Goal: Task Accomplishment & Management: Manage account settings

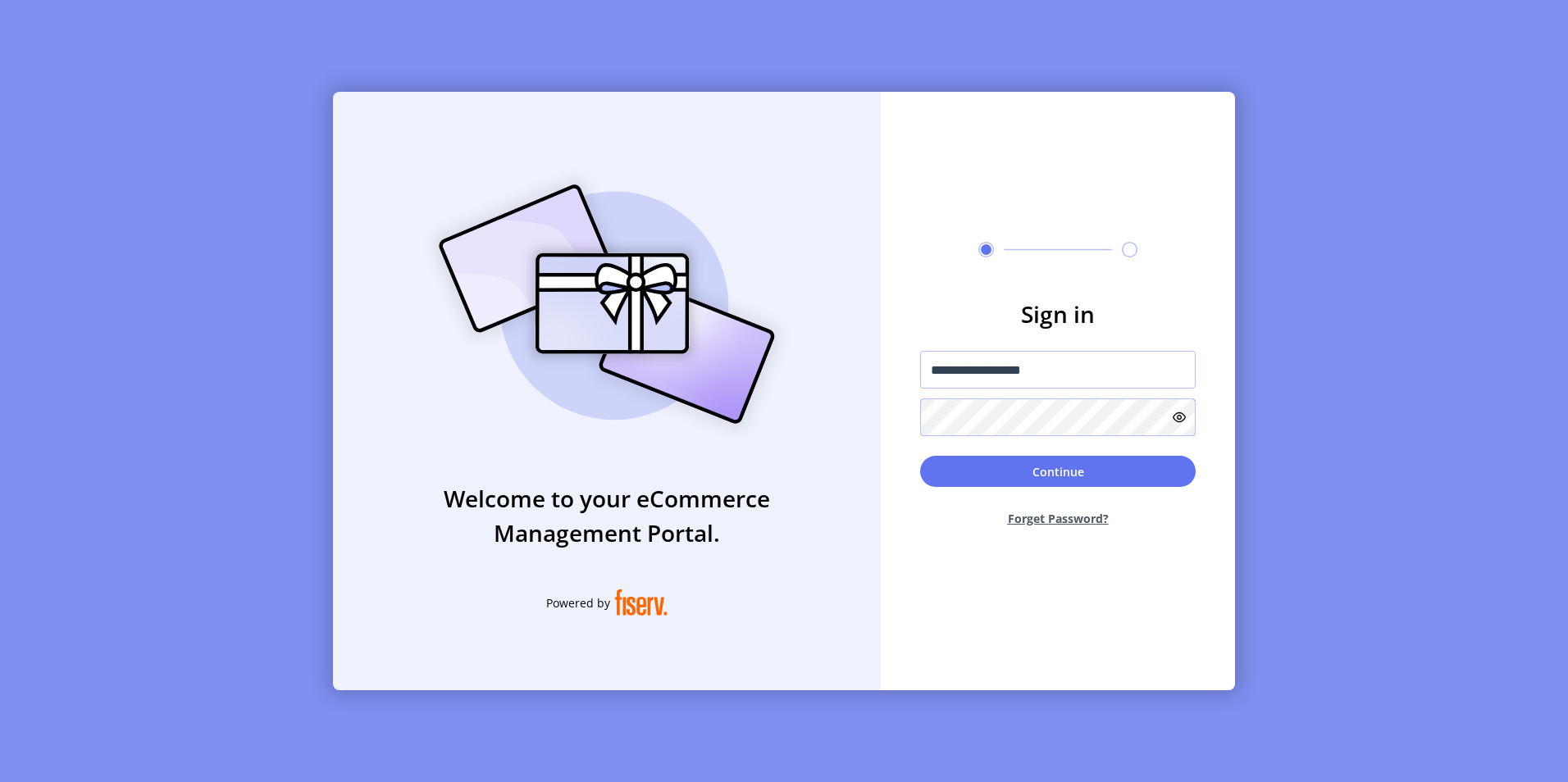
click at [920, 456] on button "Continue" at bounding box center [1058, 472] width 276 height 31
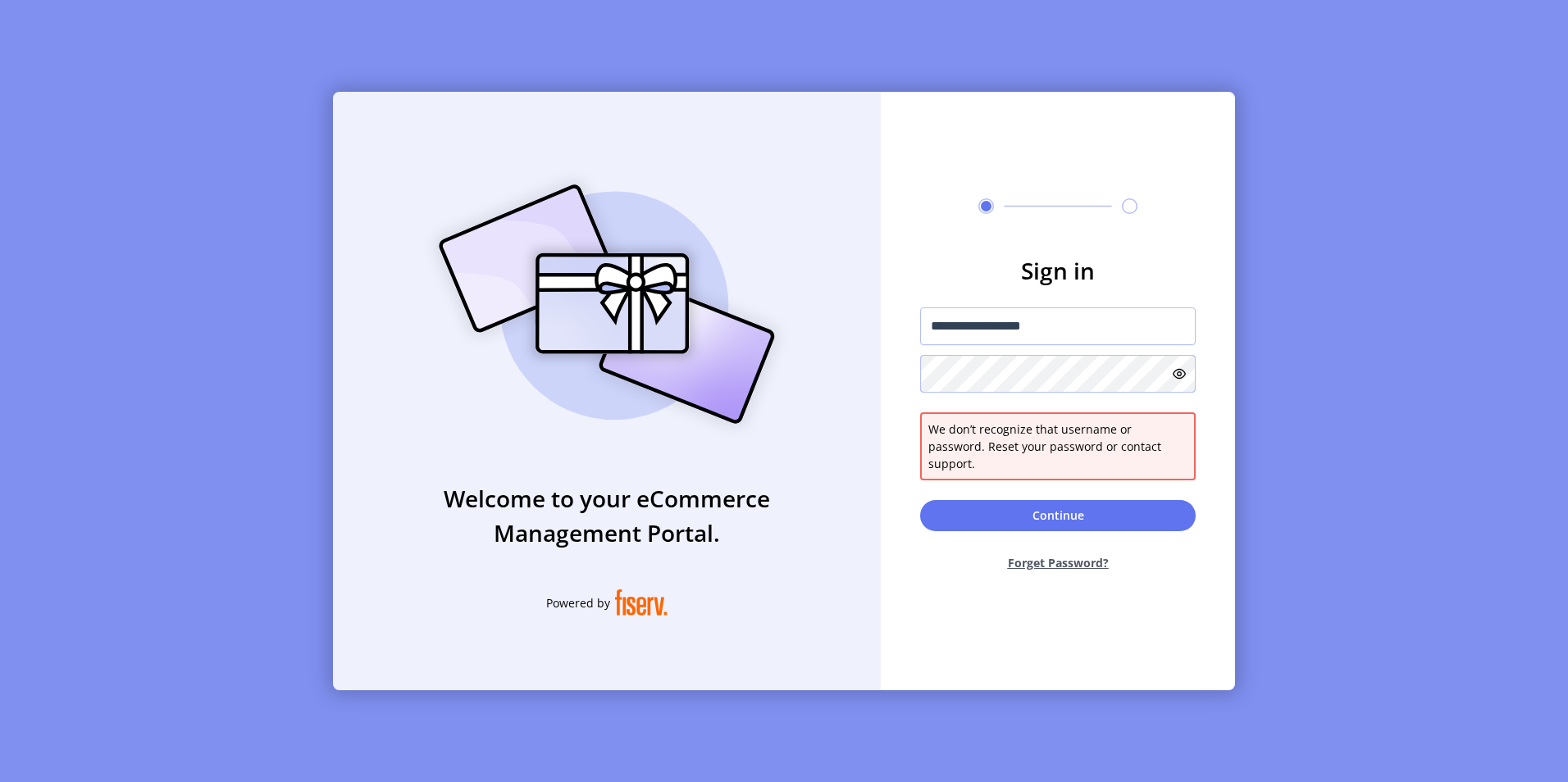
click at [875, 384] on div "**********" at bounding box center [784, 391] width 902 height 598
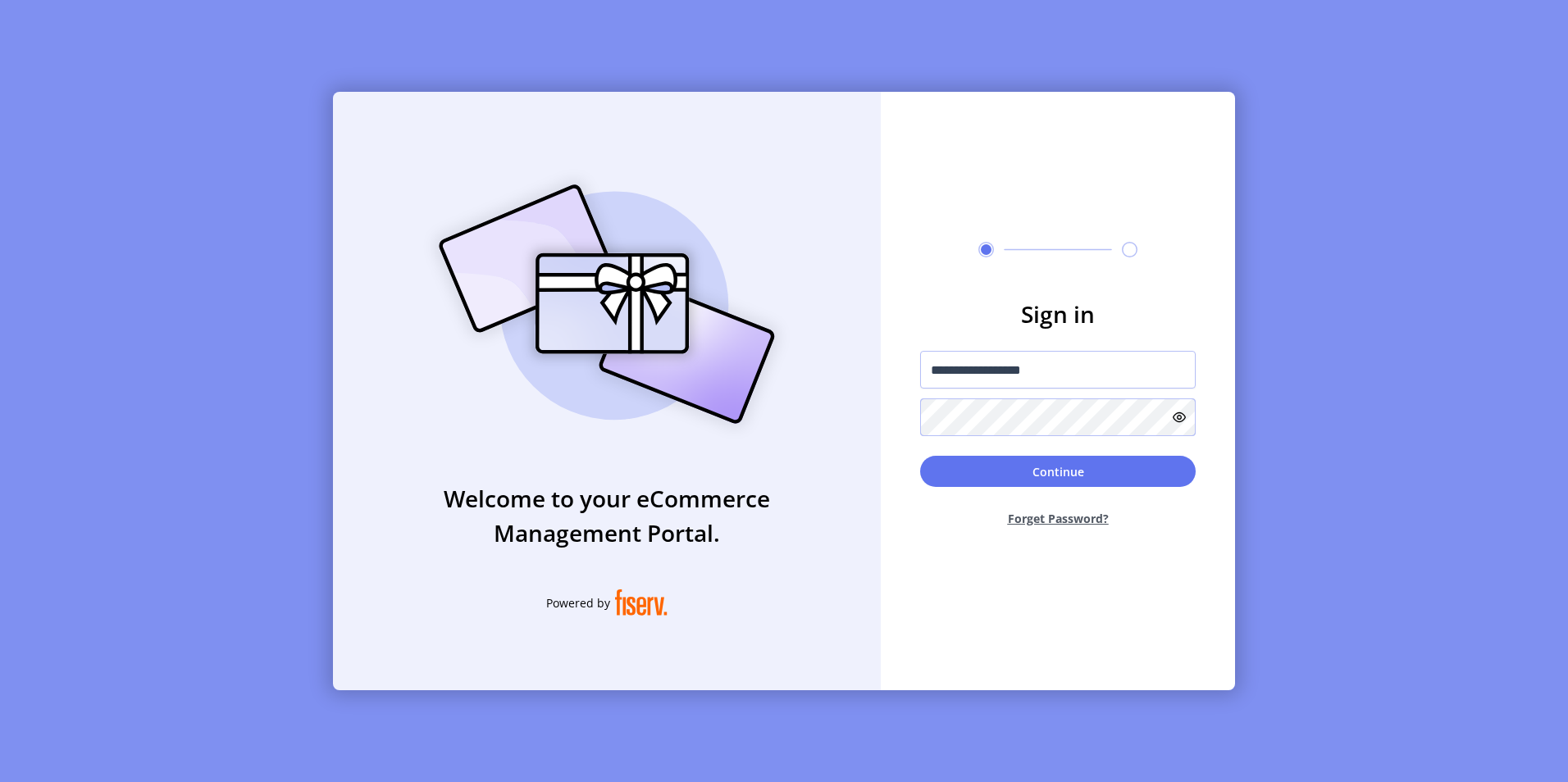
click at [920, 456] on button "Continue" at bounding box center [1058, 472] width 276 height 31
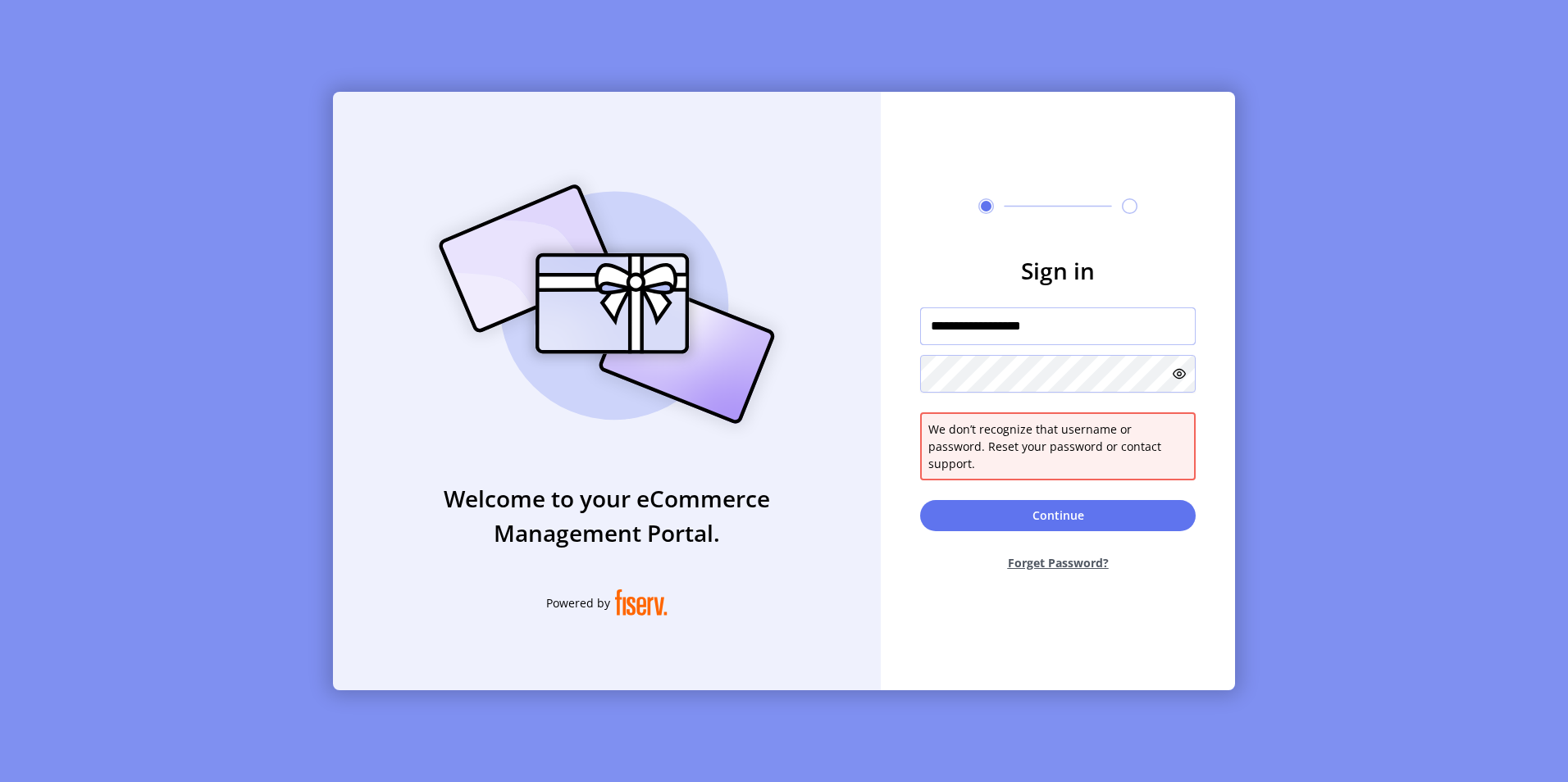
drag, startPoint x: 1087, startPoint y: 342, endPoint x: 862, endPoint y: 347, distance: 225.1
click at [862, 347] on div "**********" at bounding box center [784, 391] width 902 height 598
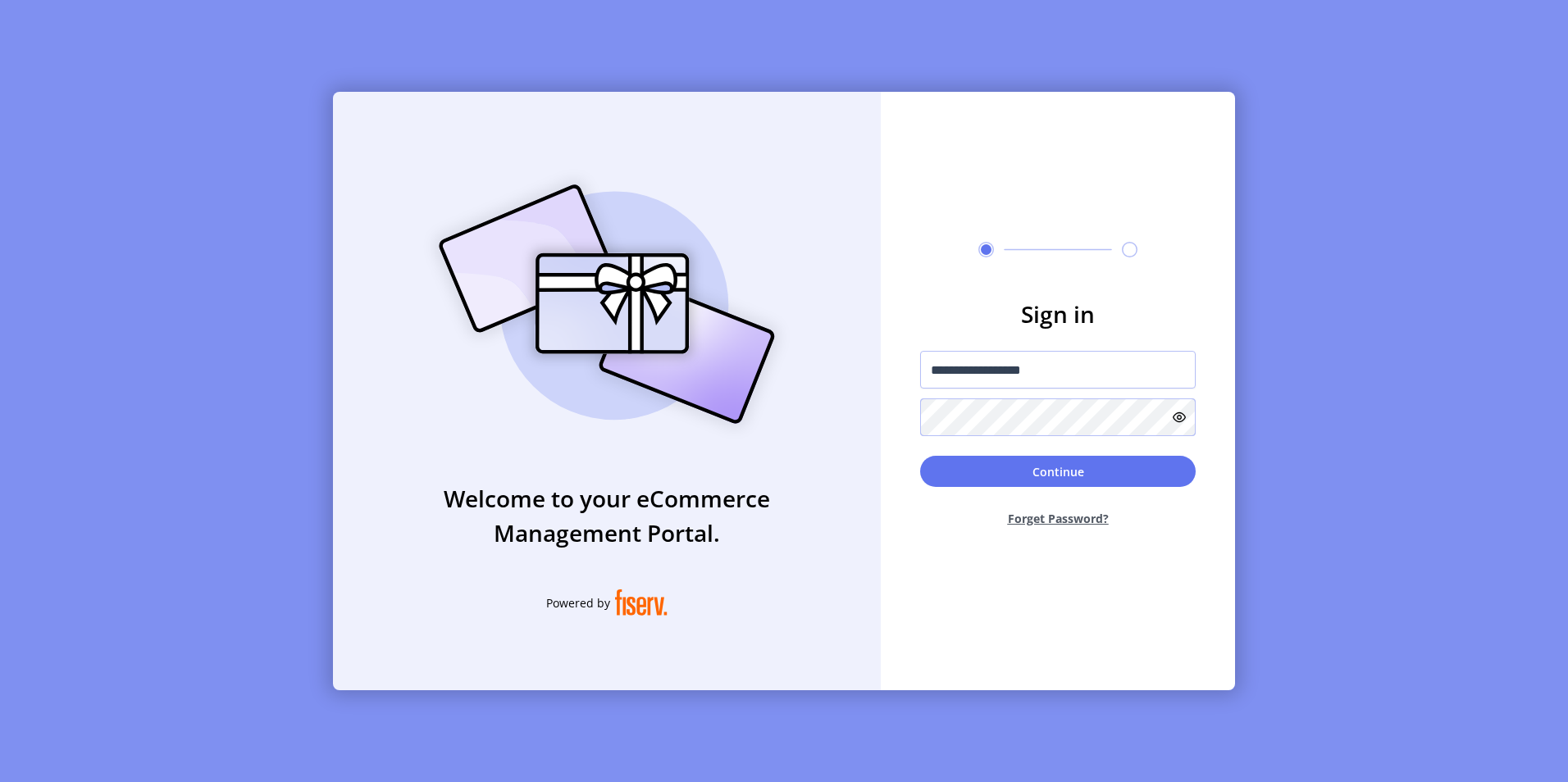
click at [862, 418] on div "**********" at bounding box center [784, 391] width 902 height 598
click at [1009, 476] on button "Continue" at bounding box center [1058, 472] width 276 height 31
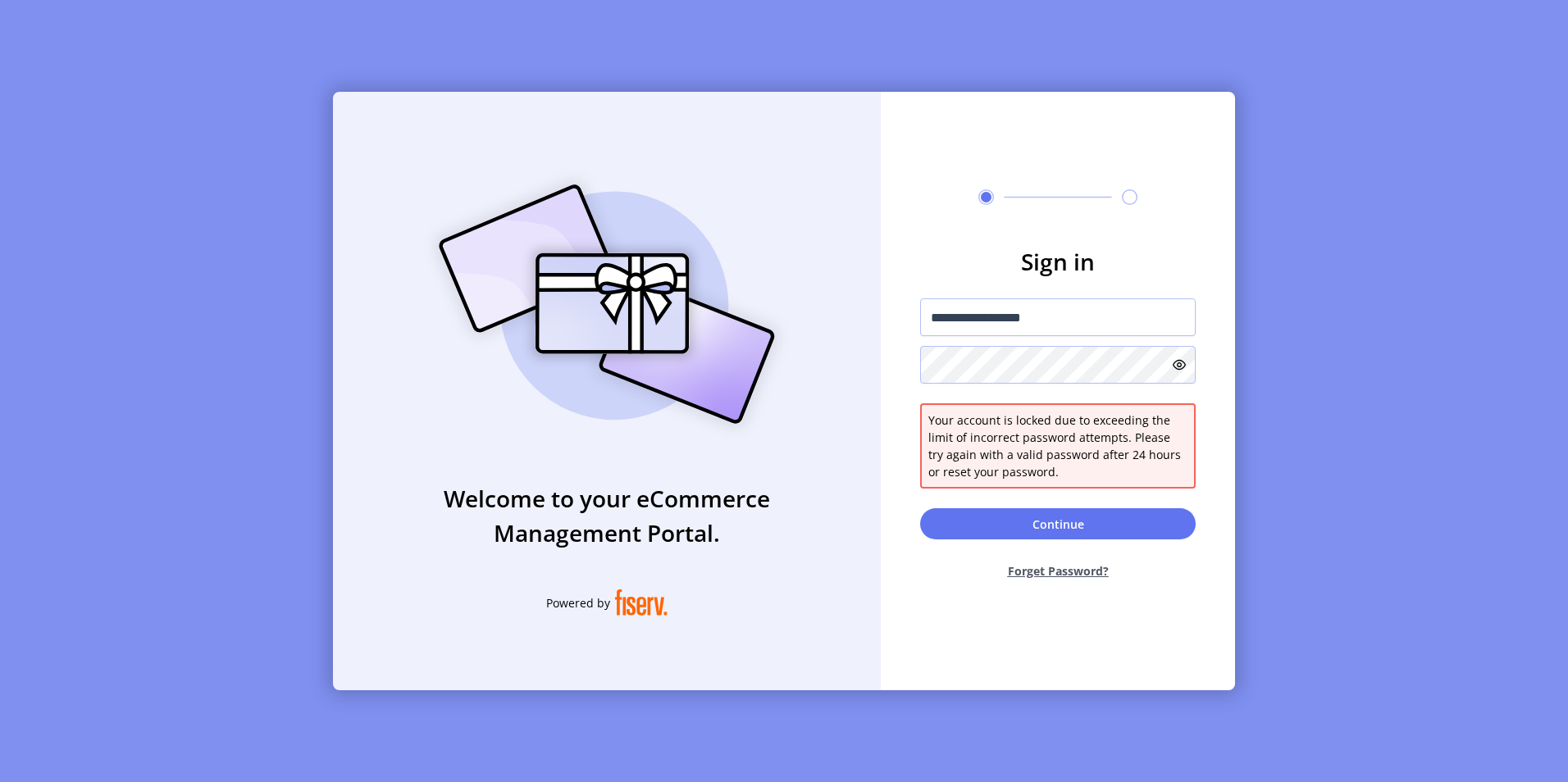
click at [1182, 364] on icon at bounding box center [1178, 364] width 13 height 13
click at [1182, 364] on icon at bounding box center [1176, 364] width 20 height 20
click at [1067, 315] on input "**********" at bounding box center [1058, 316] width 276 height 37
drag, startPoint x: 1101, startPoint y: 318, endPoint x: 963, endPoint y: 321, distance: 138.0
click at [963, 321] on input "**********" at bounding box center [1058, 316] width 276 height 37
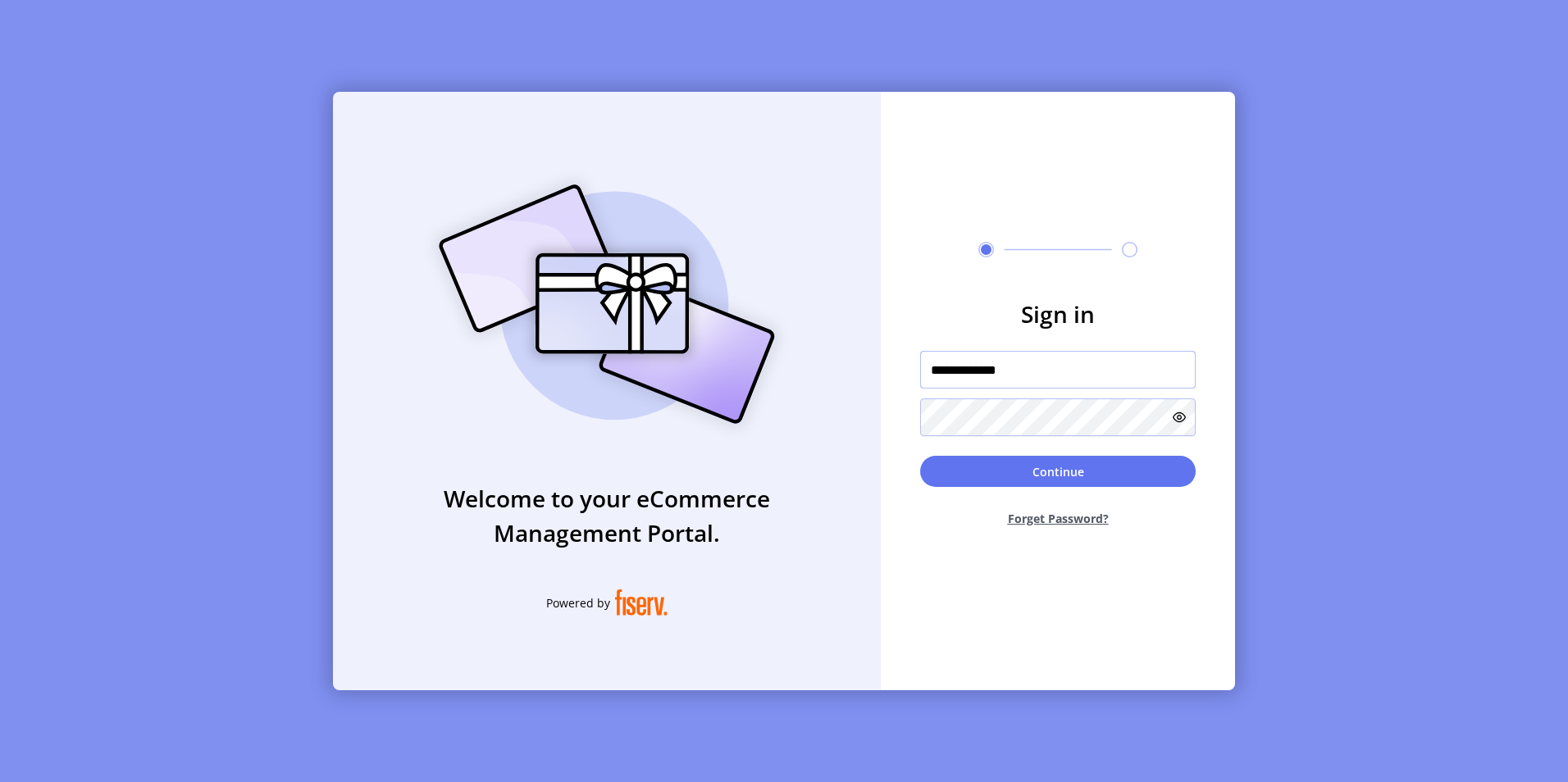
type input "**********"
click at [1054, 479] on button "Continue" at bounding box center [1058, 472] width 276 height 31
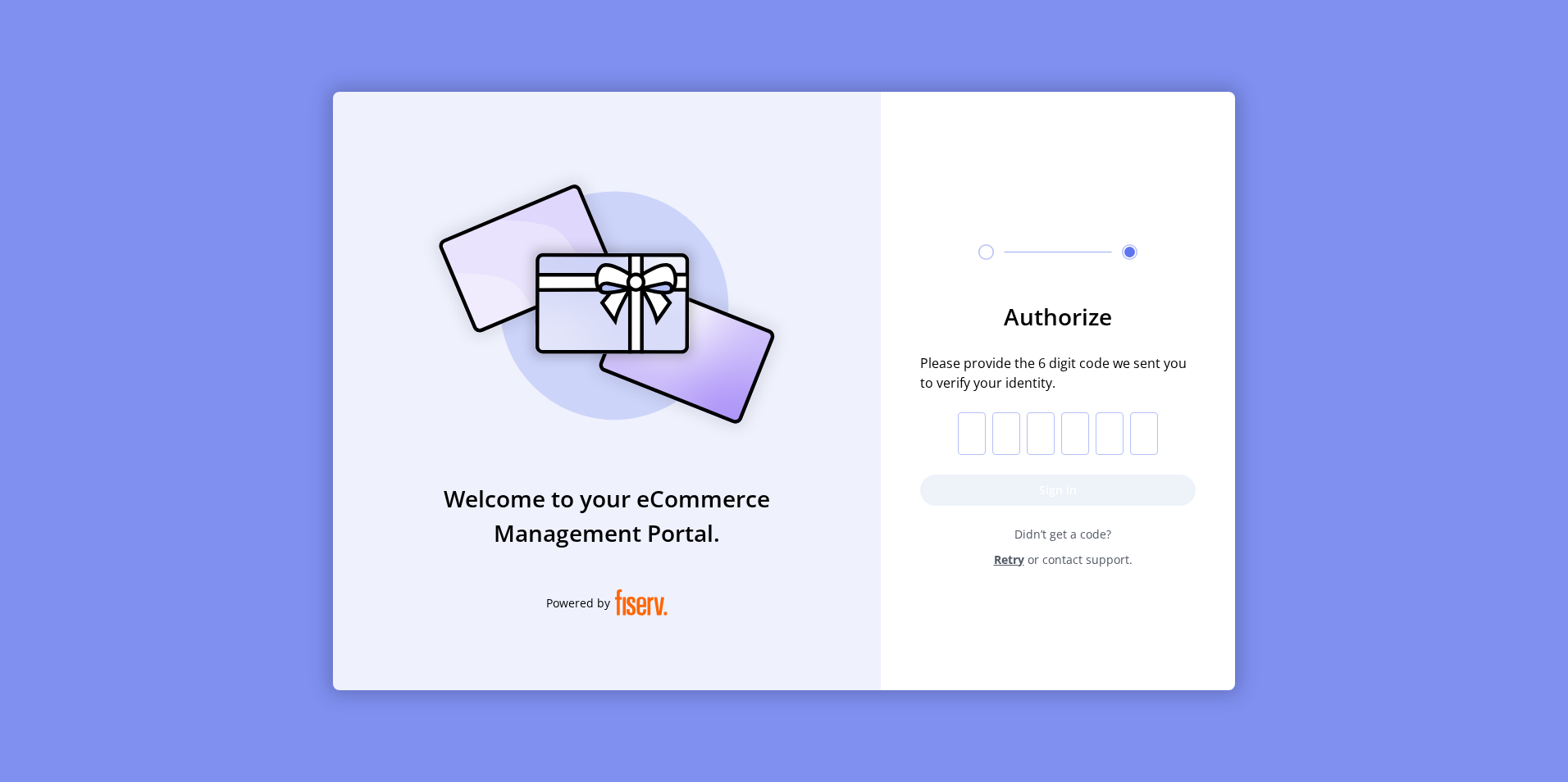
click at [979, 434] on input "text" at bounding box center [971, 433] width 28 height 43
paste input "*"
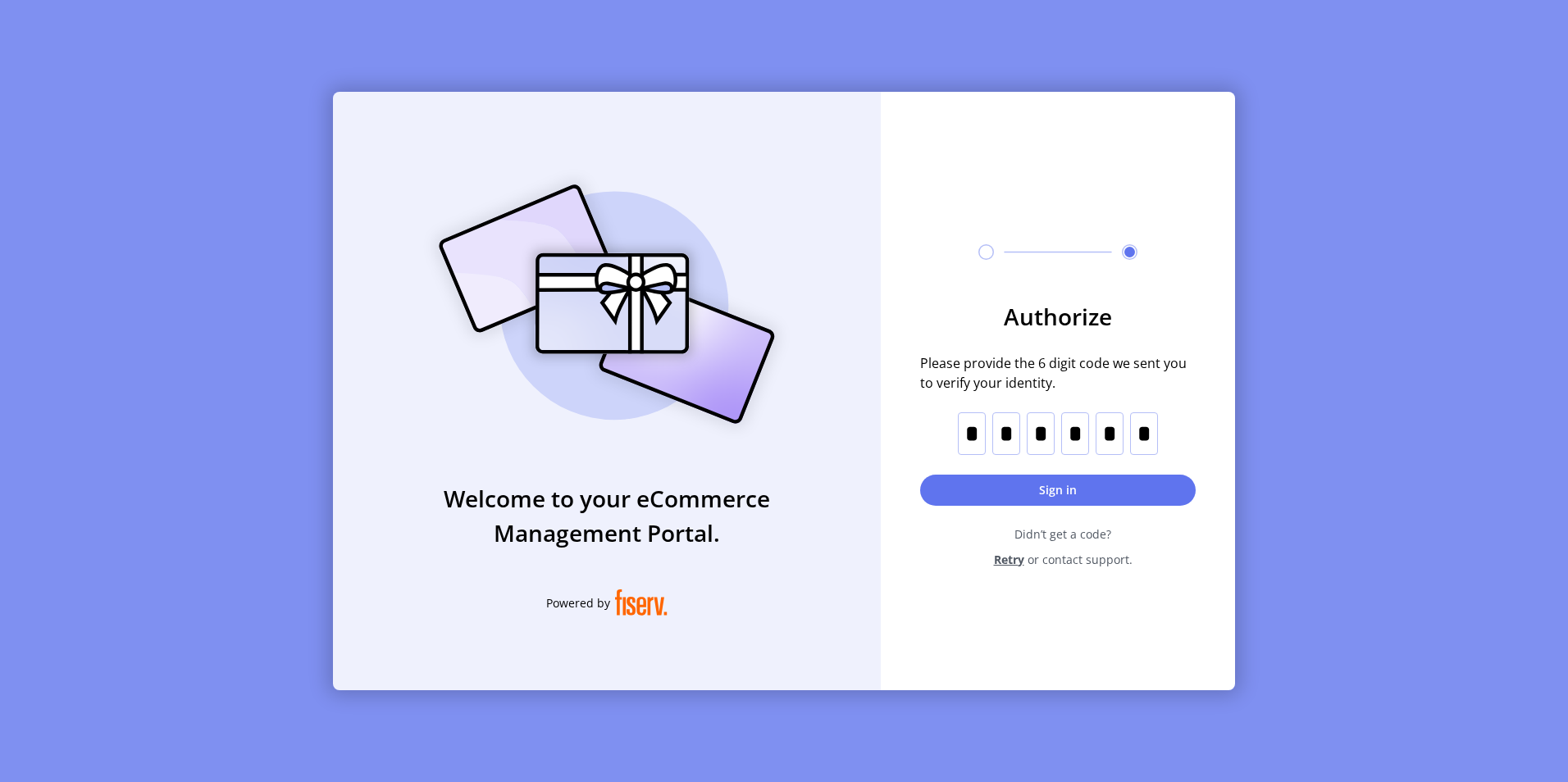
type input "*"
drag, startPoint x: 992, startPoint y: 486, endPoint x: 184, endPoint y: 752, distance: 850.7
click at [991, 486] on button "Sign in" at bounding box center [1058, 490] width 276 height 31
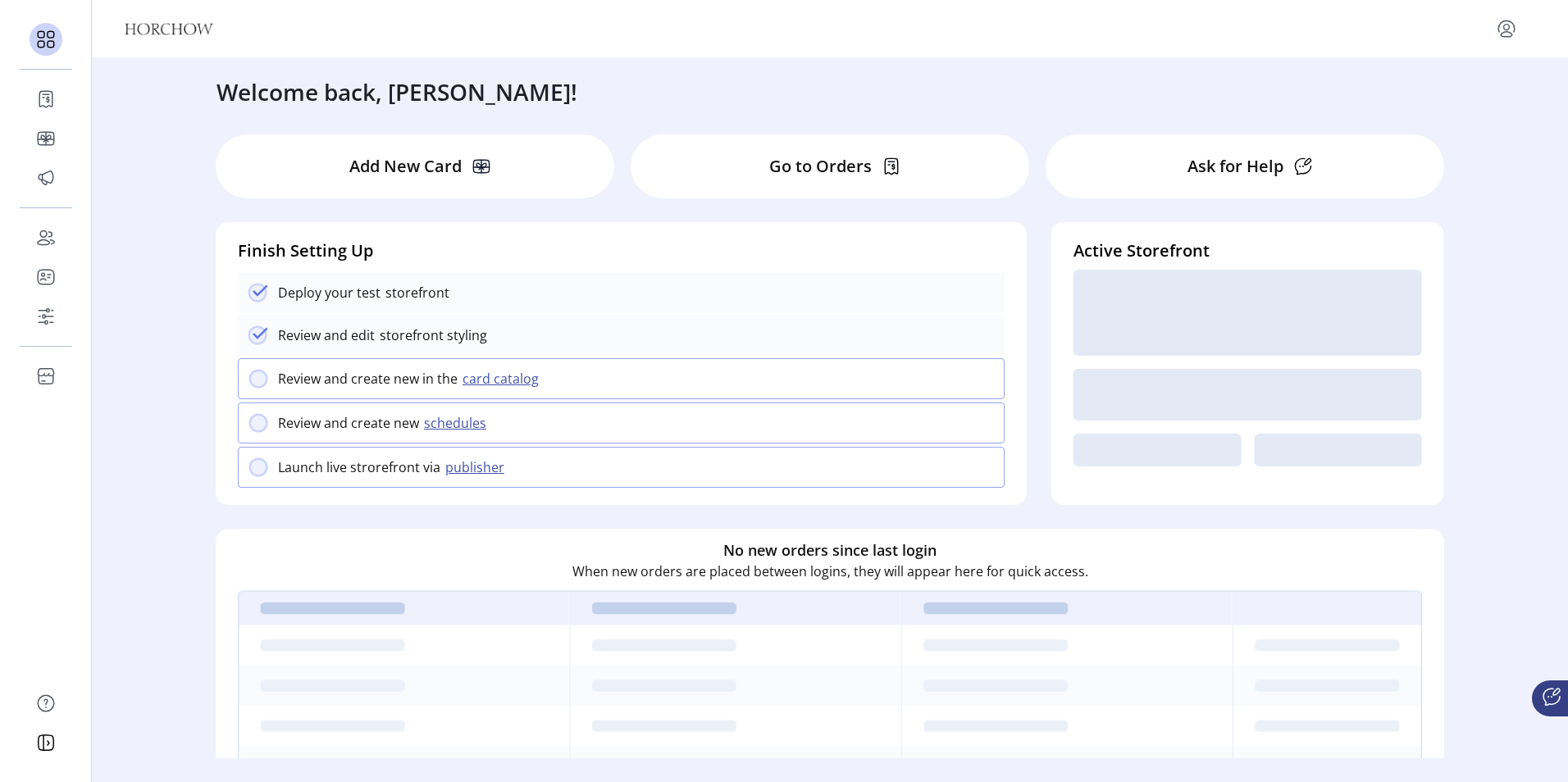
click at [808, 170] on p "Go to Orders" at bounding box center [821, 167] width 103 height 24
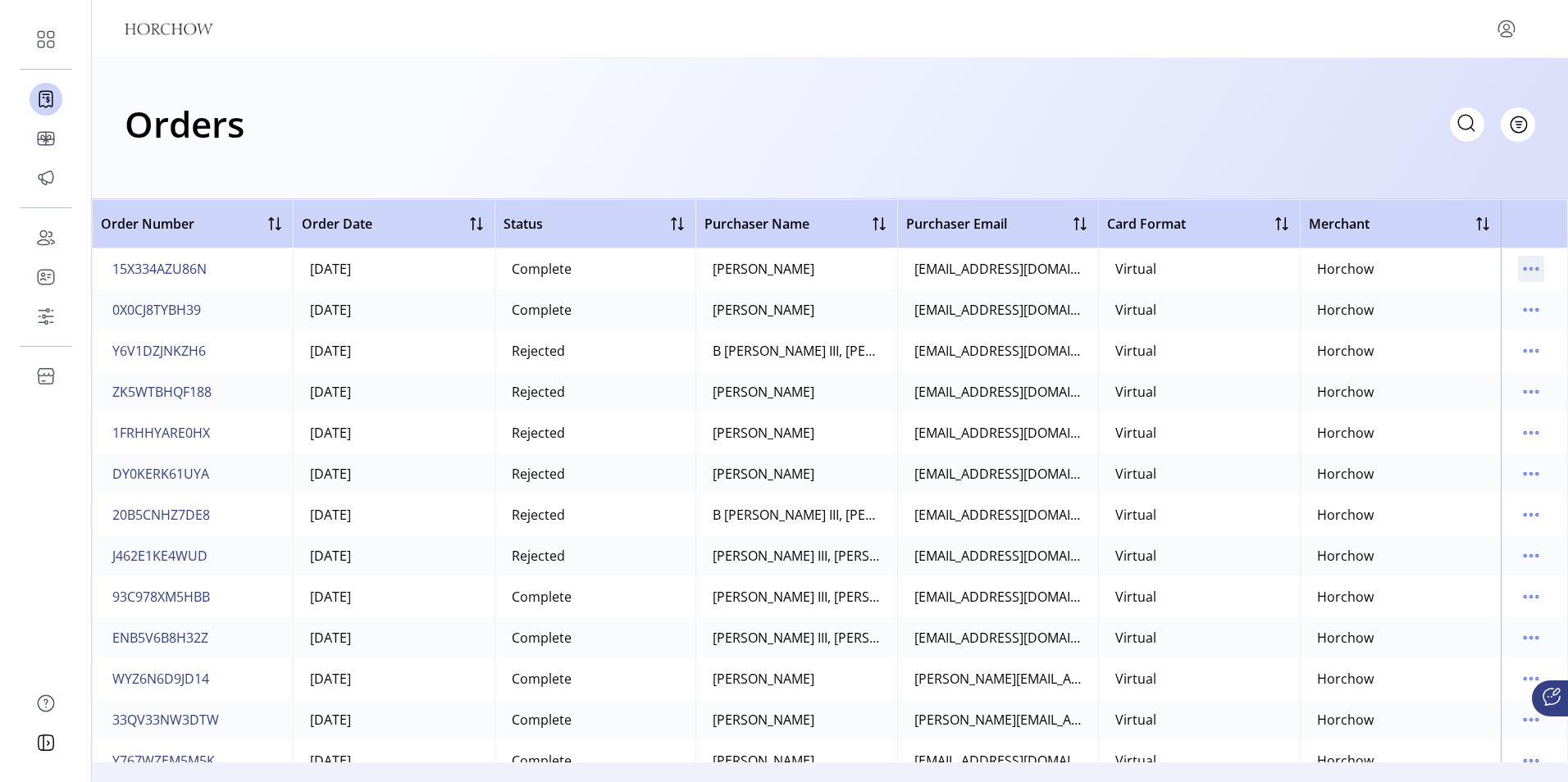
click at [1520, 267] on icon "menu" at bounding box center [1531, 269] width 26 height 26
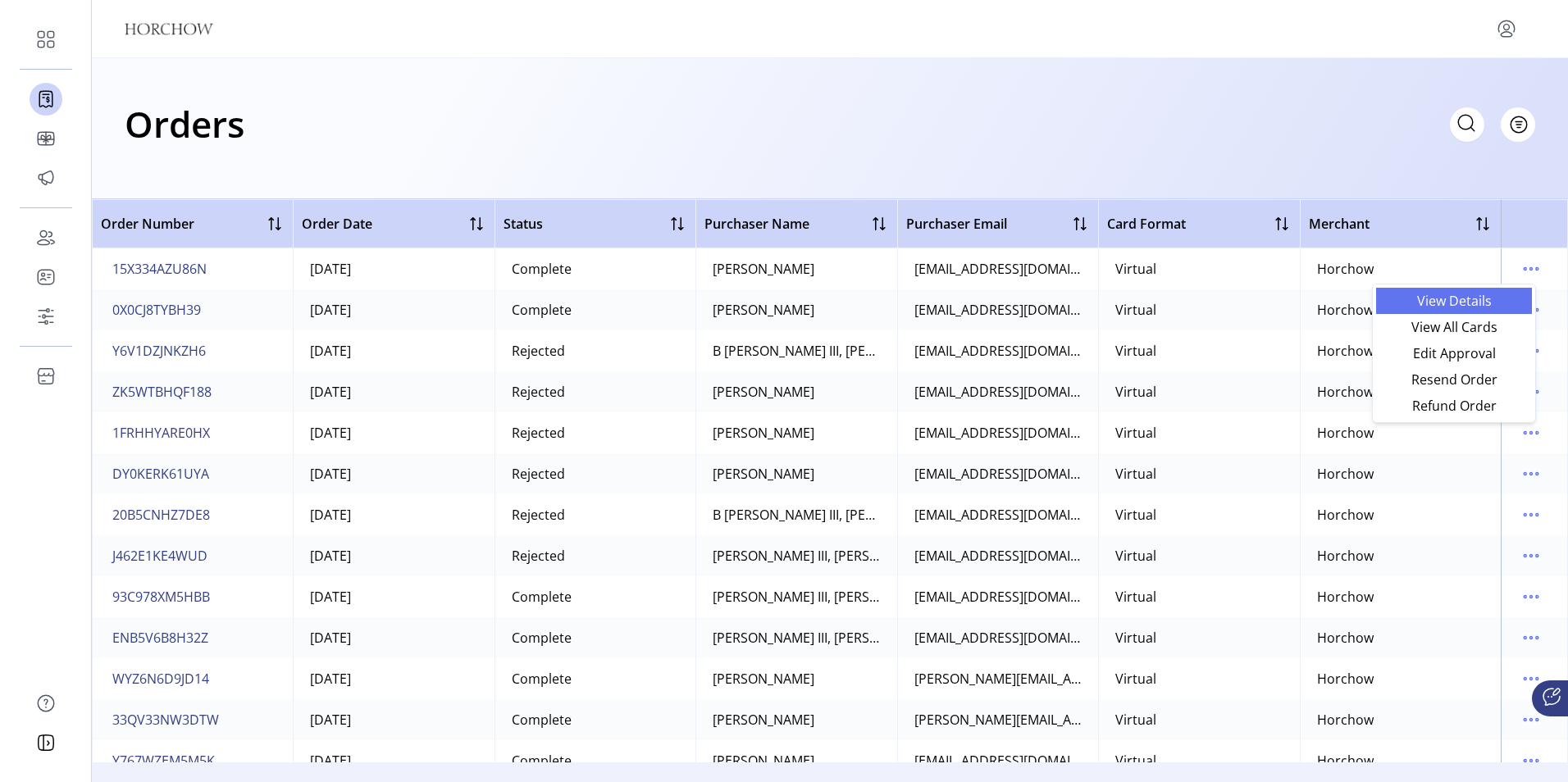
click at [1512, 294] on link "View Details" at bounding box center [1454, 301] width 156 height 26
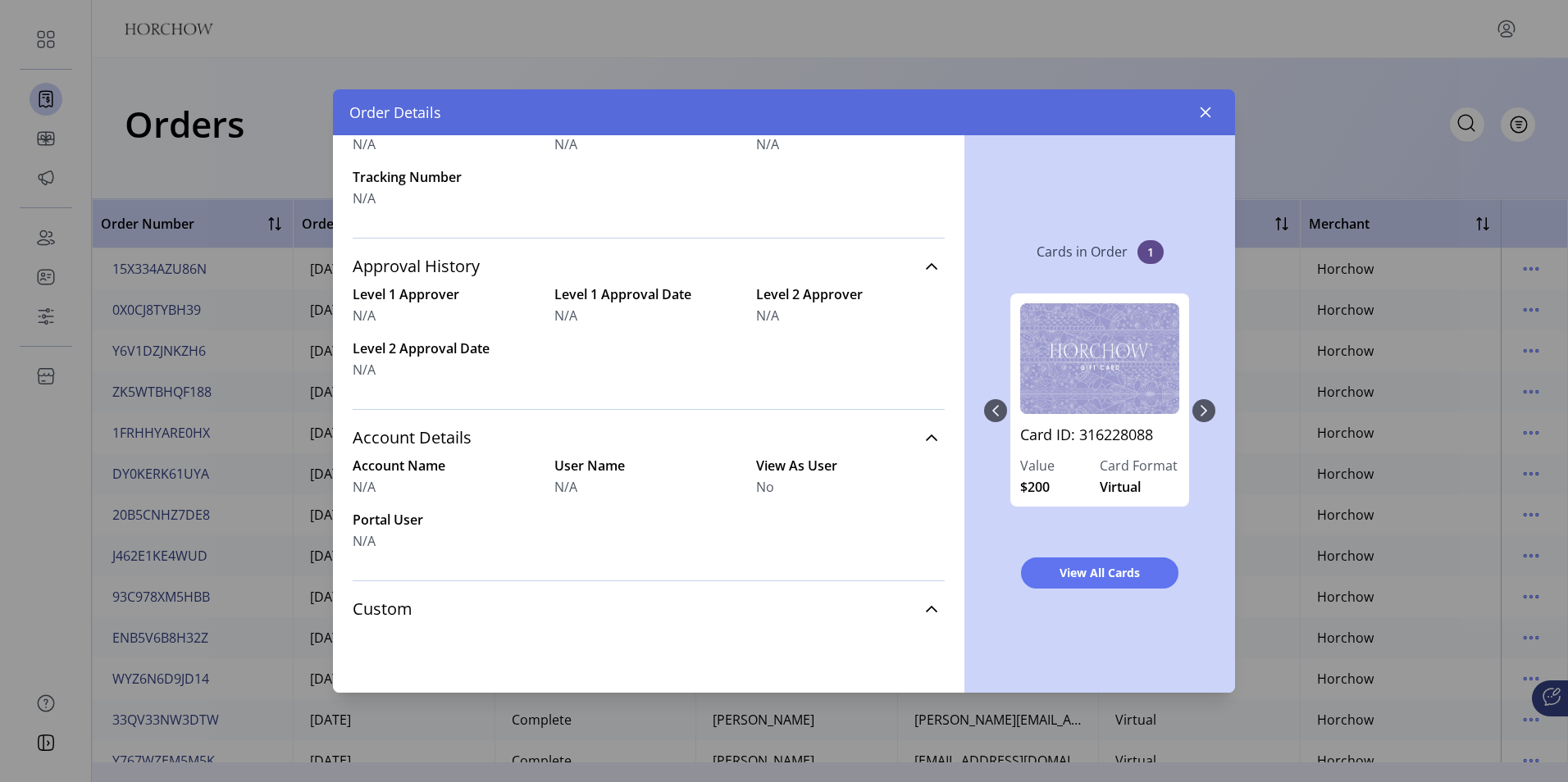
scroll to position [187, 0]
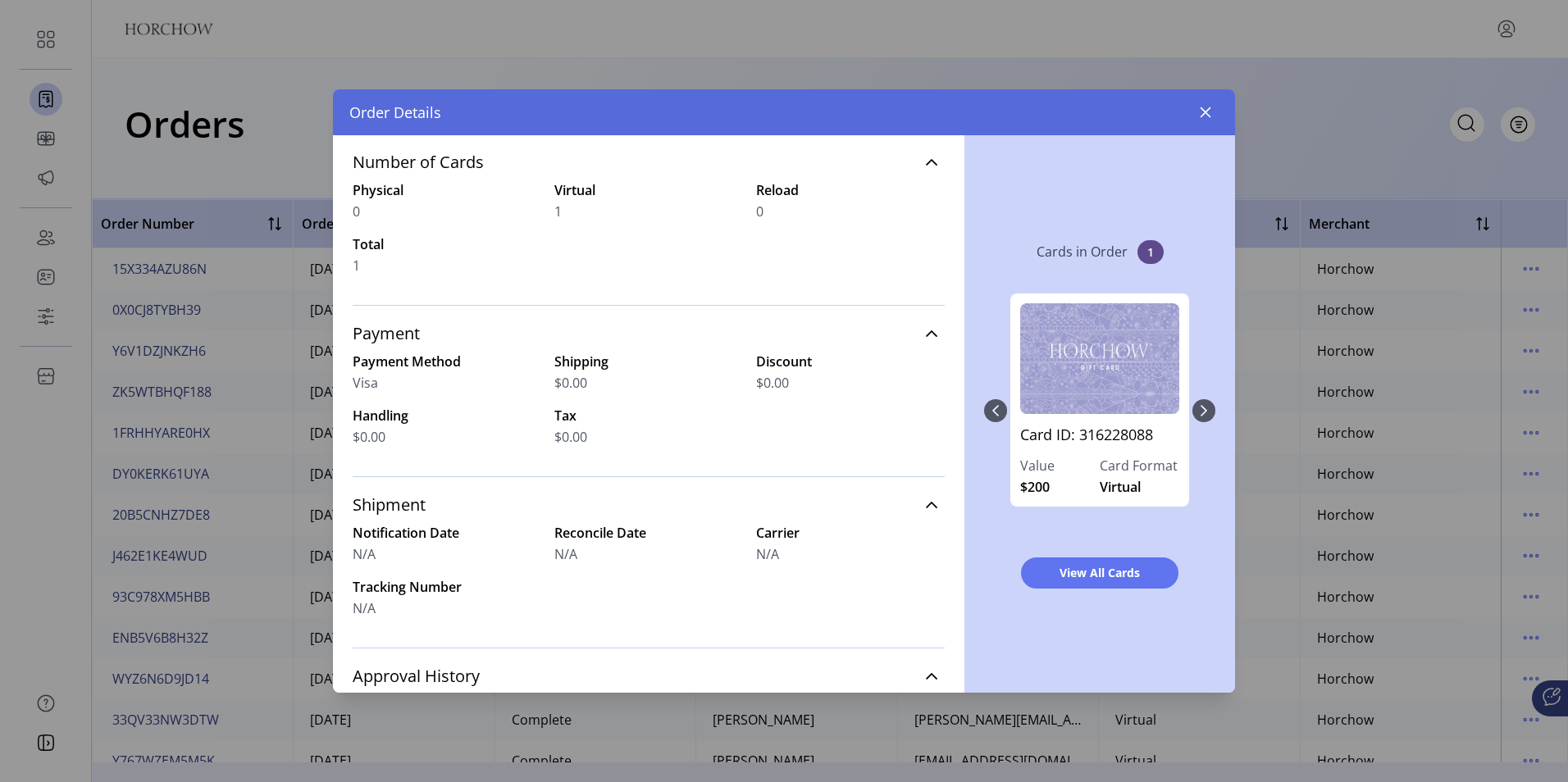
drag, startPoint x: 1208, startPoint y: 108, endPoint x: 1364, endPoint y: 167, distance: 166.8
click at [1208, 108] on icon "button" at bounding box center [1204, 112] width 13 height 13
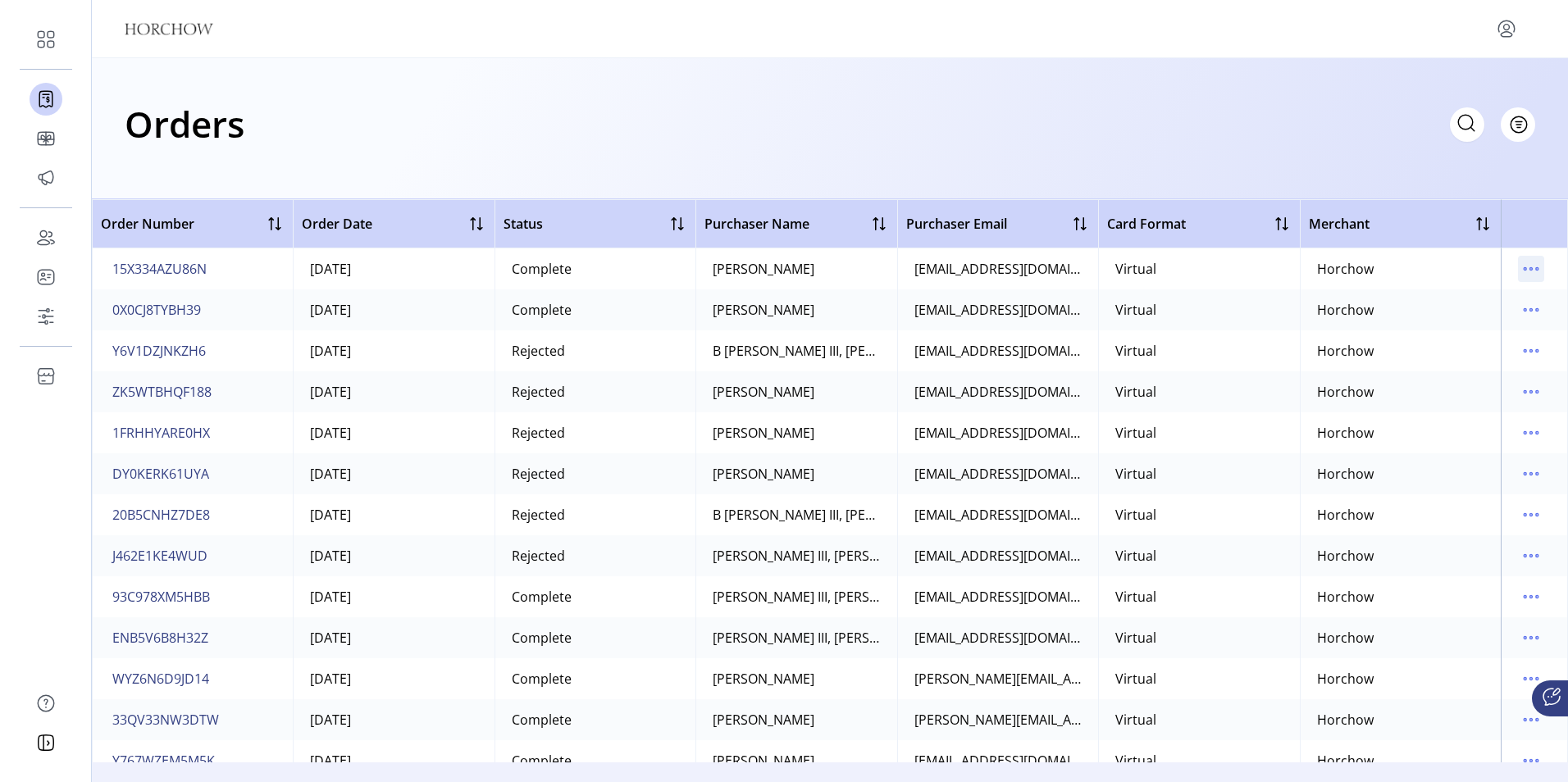
click at [1522, 264] on icon "menu" at bounding box center [1531, 269] width 26 height 26
click at [1451, 380] on span "Resend Order" at bounding box center [1454, 379] width 136 height 13
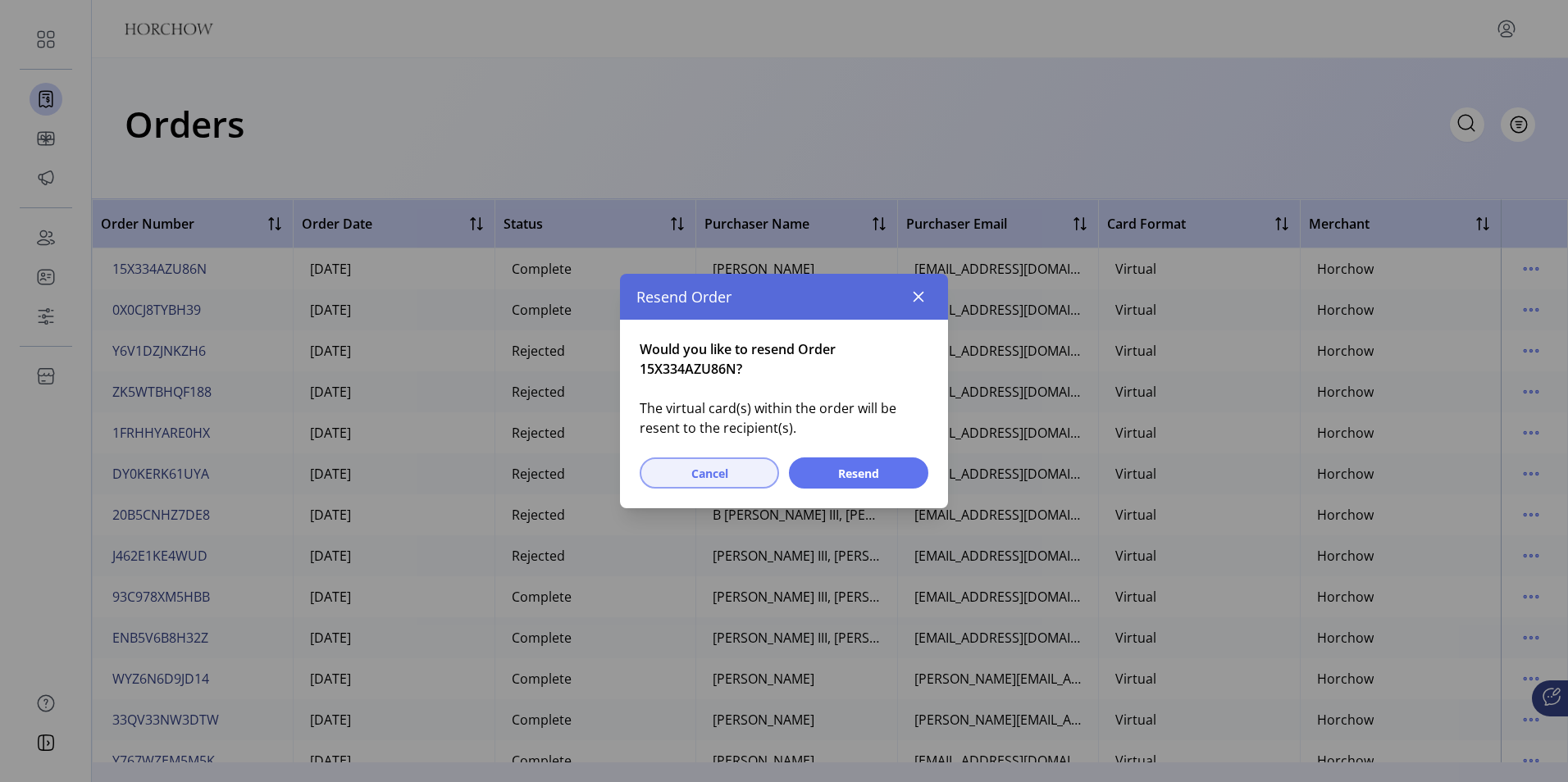
click at [717, 474] on span "Cancel" at bounding box center [709, 473] width 97 height 17
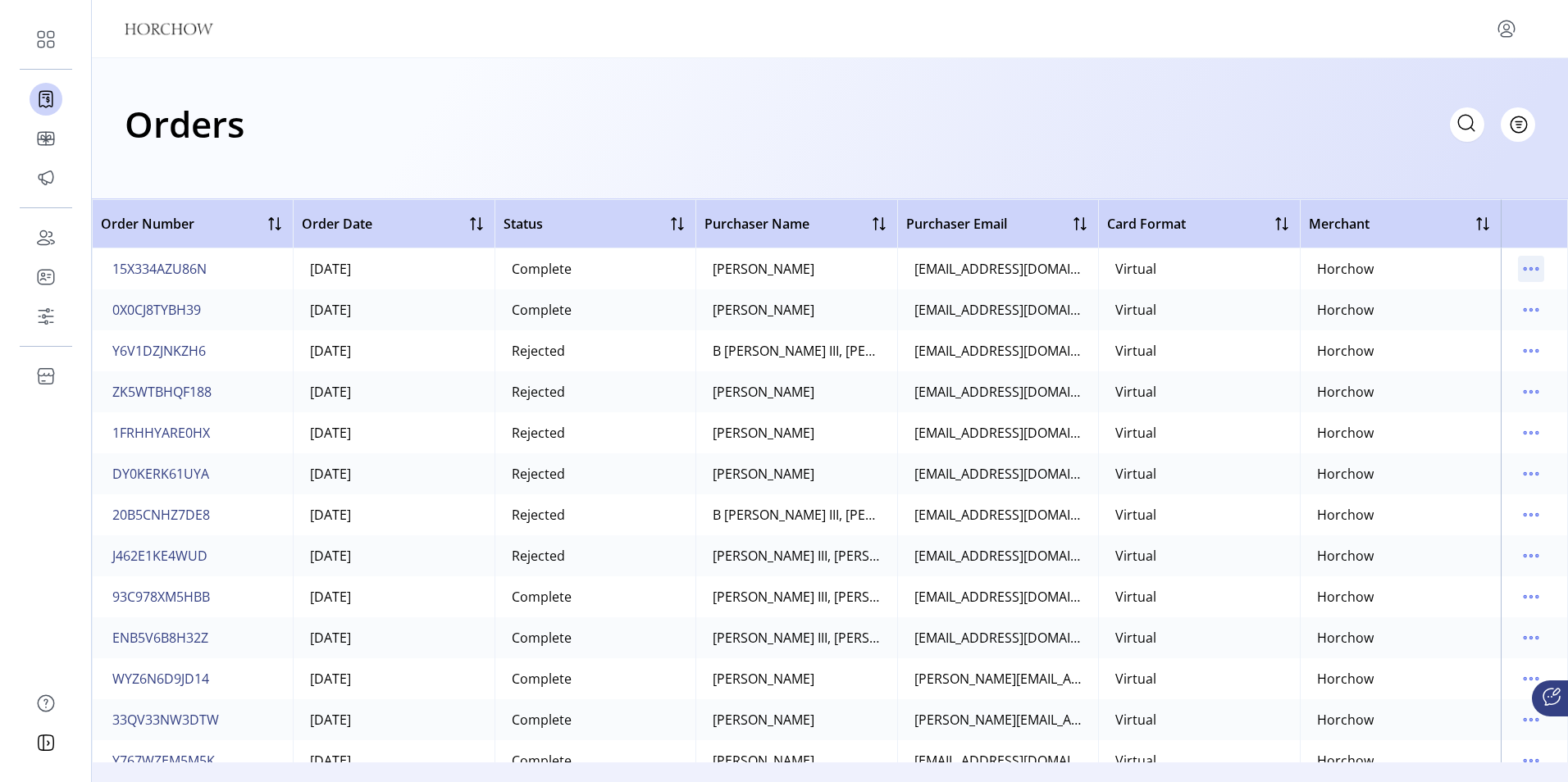
click at [1524, 267] on icon "menu" at bounding box center [1531, 269] width 26 height 26
click at [1479, 354] on span "Edit Approval" at bounding box center [1454, 353] width 136 height 13
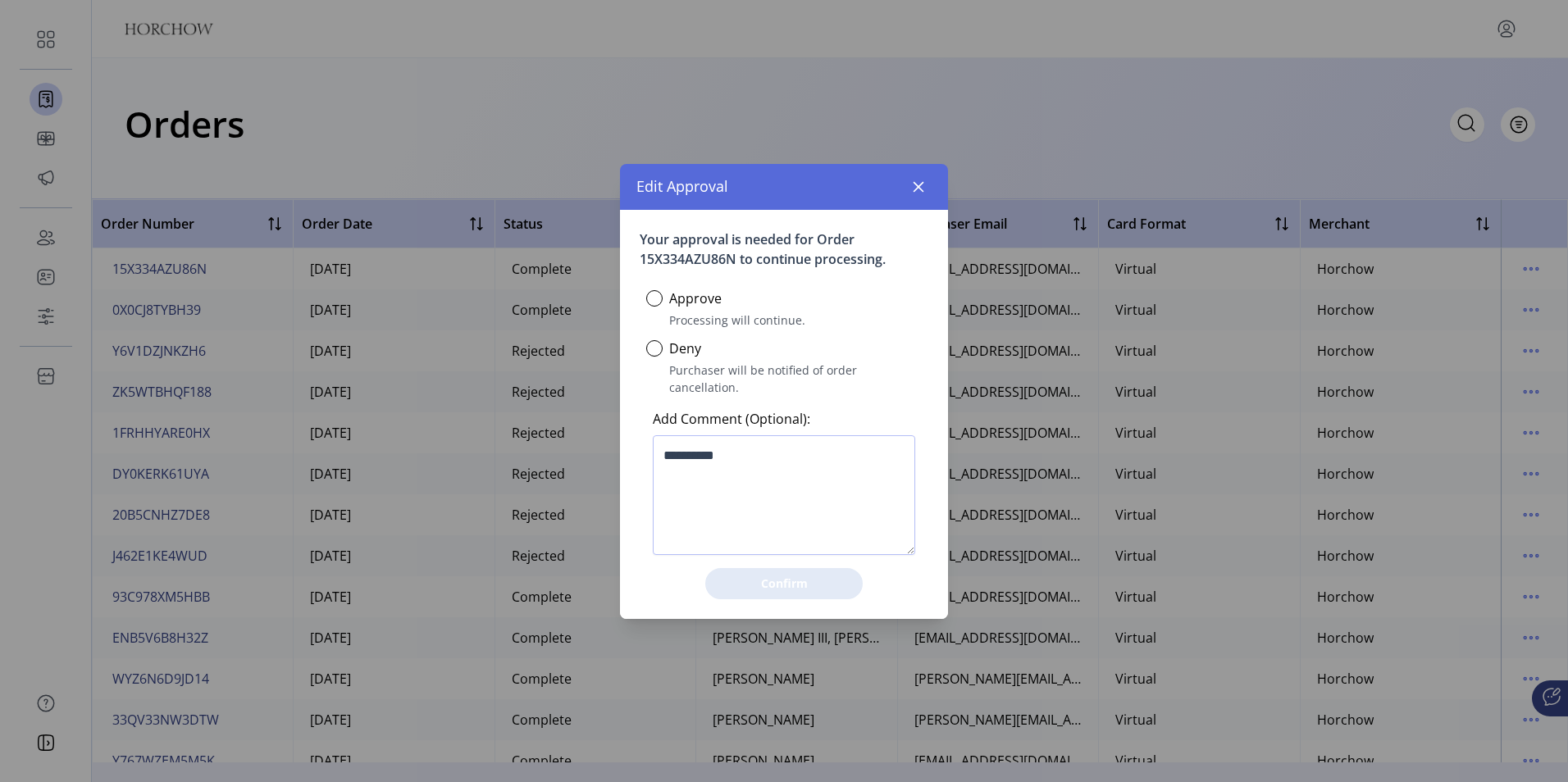
scroll to position [10, 6]
drag, startPoint x: 917, startPoint y: 193, endPoint x: 1018, endPoint y: 210, distance: 102.4
click at [917, 194] on icon "button" at bounding box center [917, 187] width 13 height 13
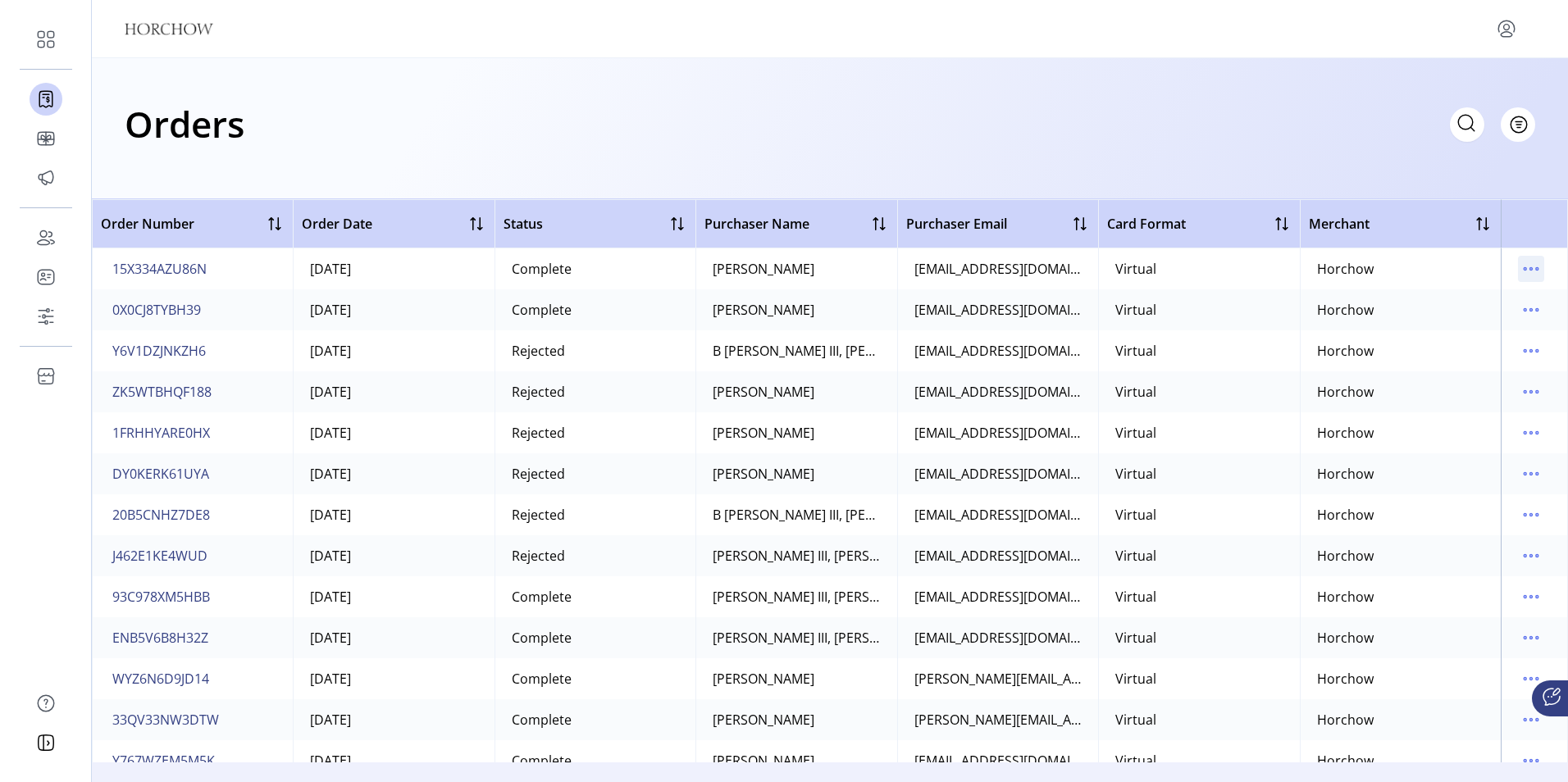
click at [1527, 264] on icon "menu" at bounding box center [1531, 269] width 26 height 26
click at [1462, 374] on span "Resend Order" at bounding box center [1454, 379] width 136 height 13
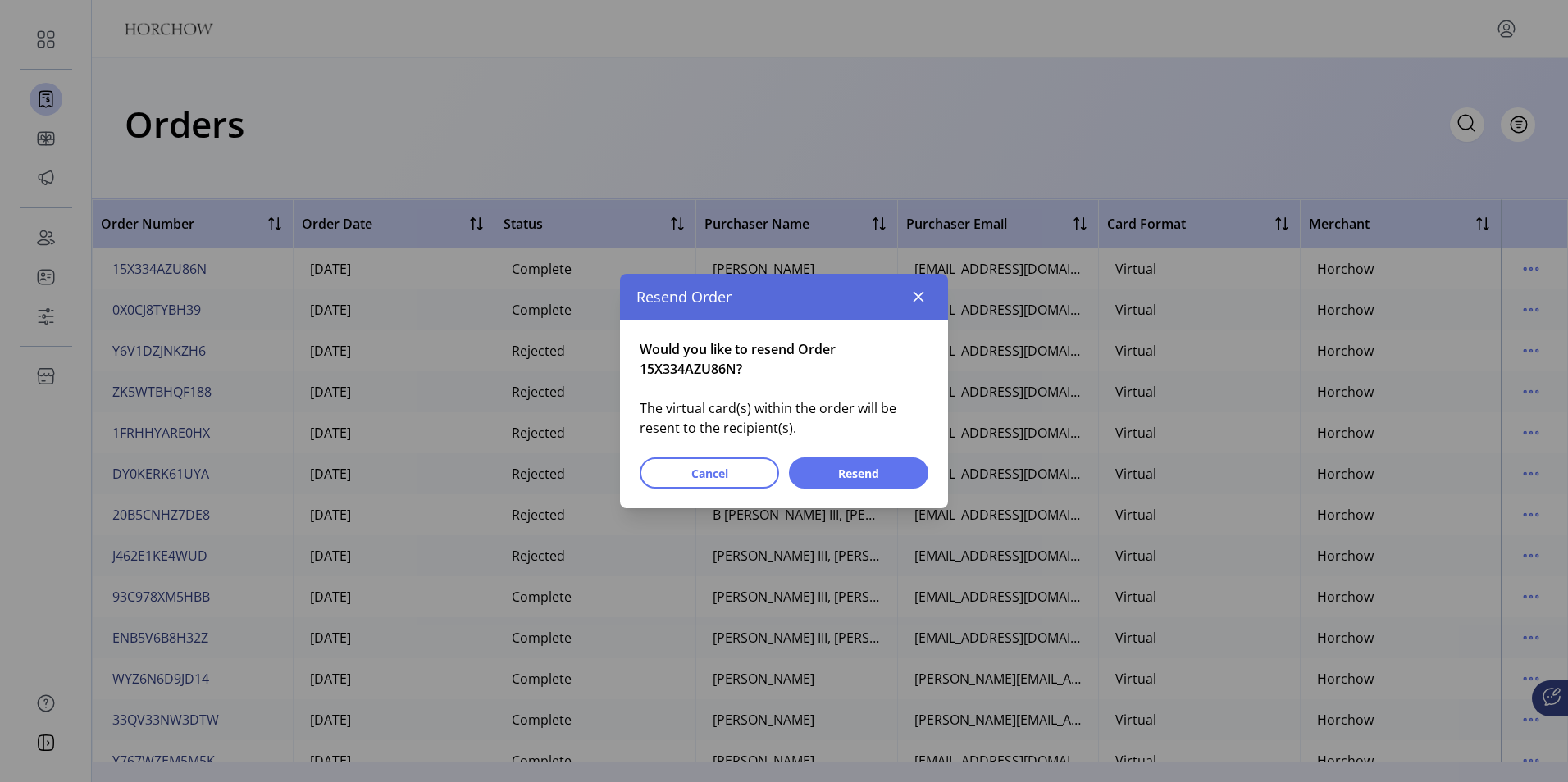
drag, startPoint x: 918, startPoint y: 291, endPoint x: 1527, endPoint y: 261, distance: 609.7
click at [929, 289] on button "button" at bounding box center [918, 296] width 26 height 26
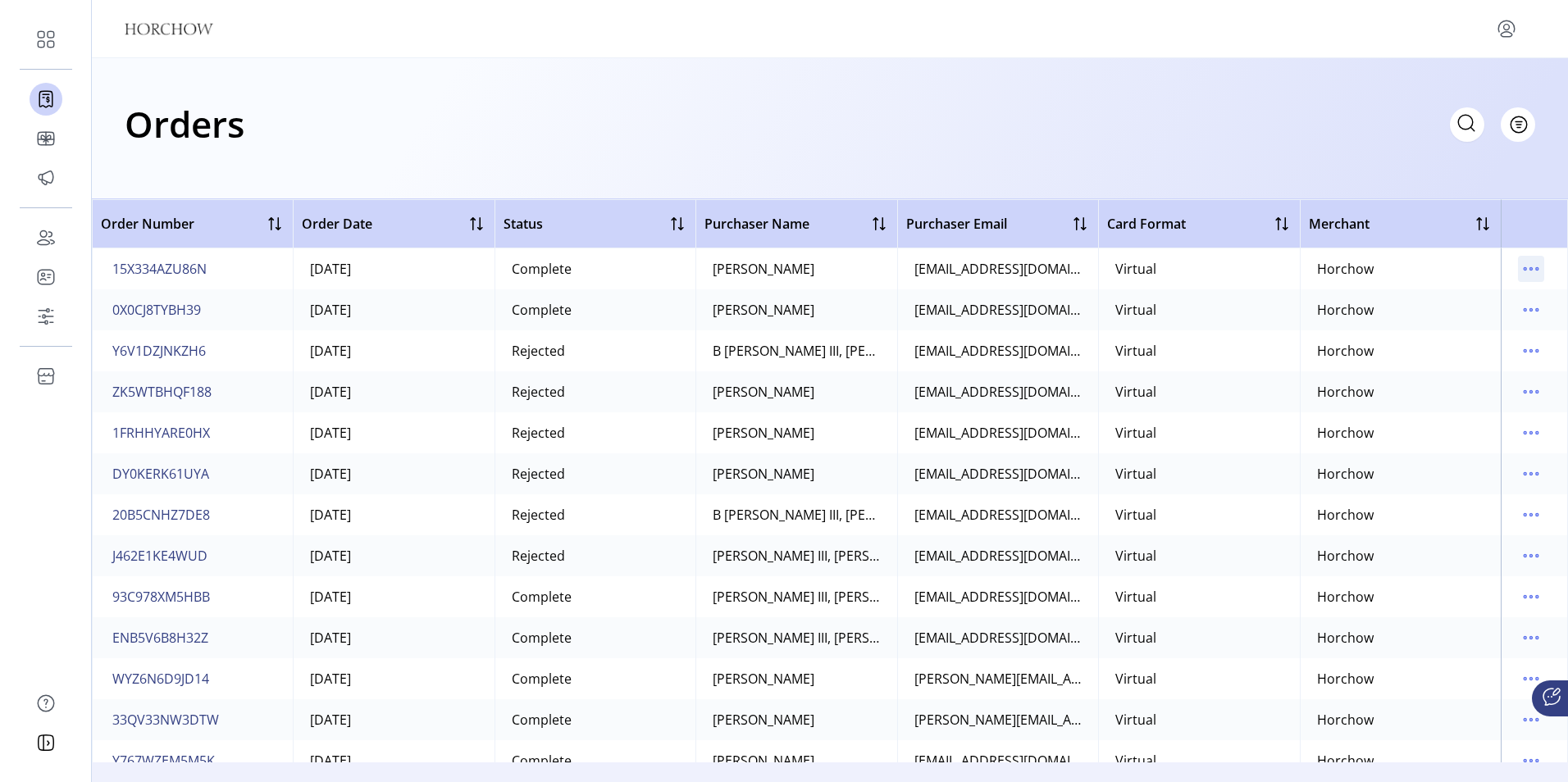
click at [1518, 267] on icon "menu" at bounding box center [1531, 269] width 26 height 26
click at [1433, 329] on span "View All Cards" at bounding box center [1454, 327] width 136 height 13
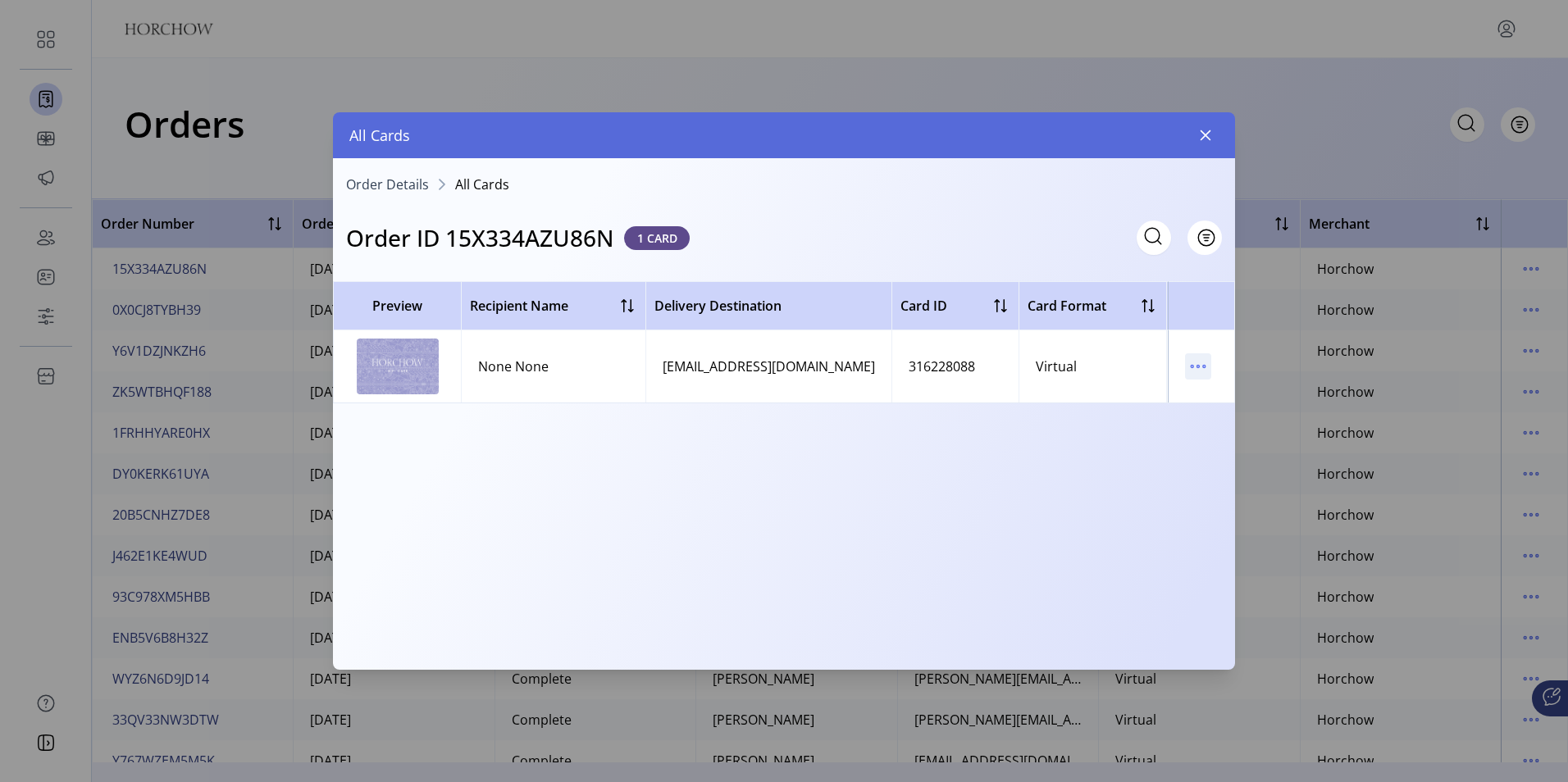
click at [1198, 373] on icon "menu" at bounding box center [1198, 366] width 26 height 26
click at [1209, 433] on link "Resend Card" at bounding box center [1266, 425] width 156 height 26
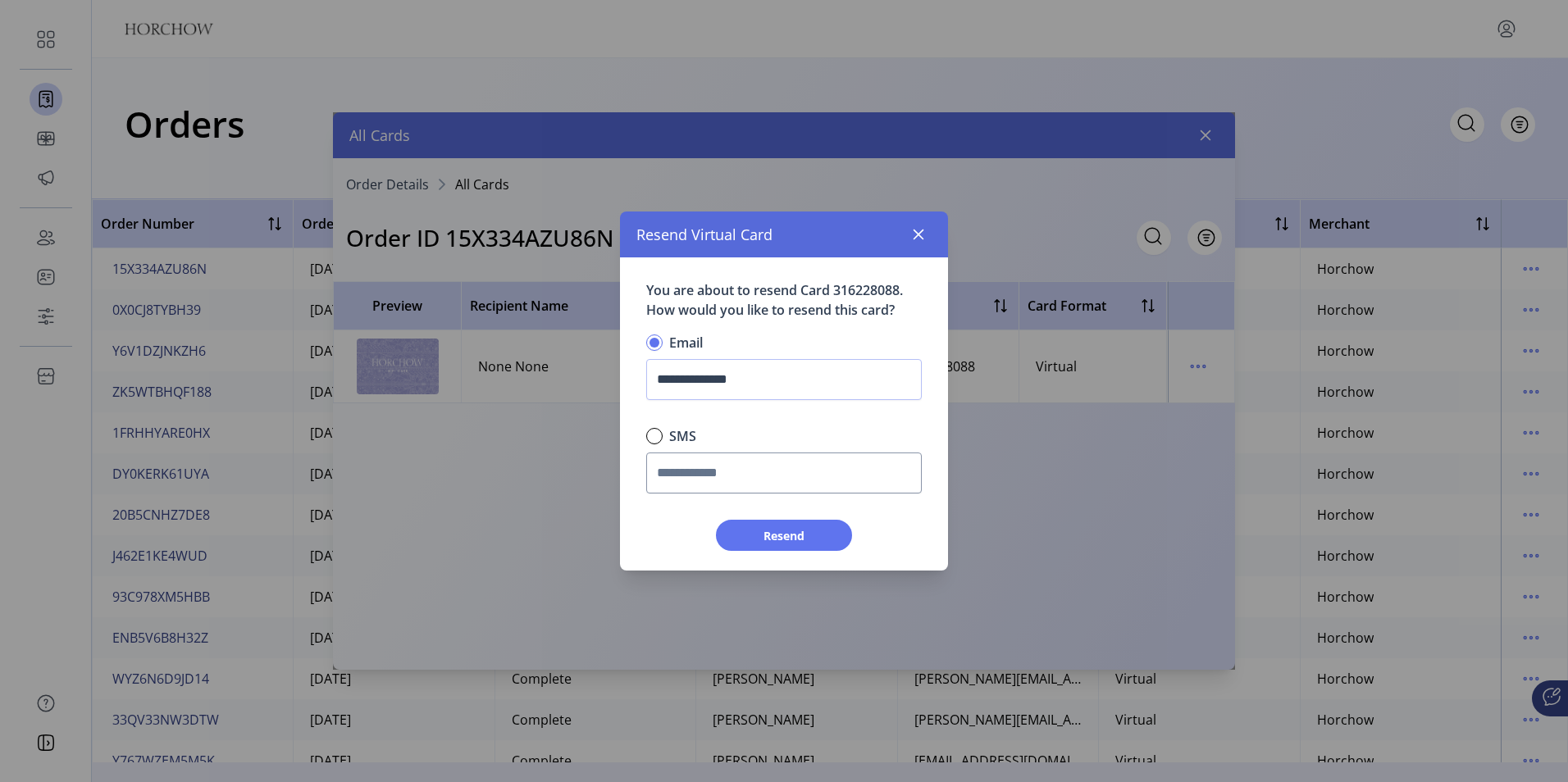
scroll to position [10, 6]
drag, startPoint x: 775, startPoint y: 377, endPoint x: 596, endPoint y: 392, distance: 179.6
click at [596, 392] on div "**********" at bounding box center [784, 391] width 902 height 557
type input "*"
click at [918, 232] on icon "button" at bounding box center [917, 234] width 13 height 13
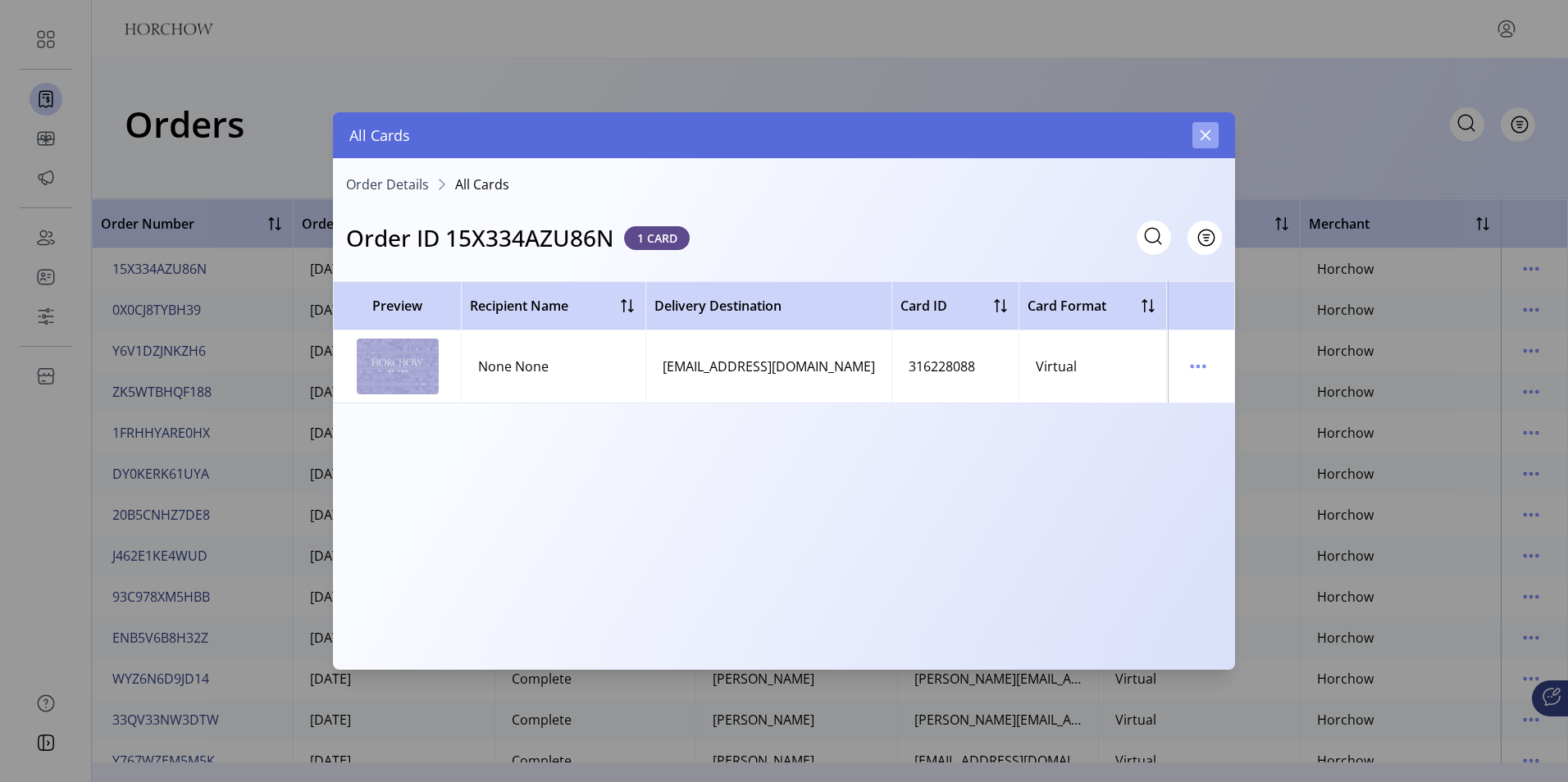
click at [1212, 133] on button "button" at bounding box center [1205, 135] width 26 height 26
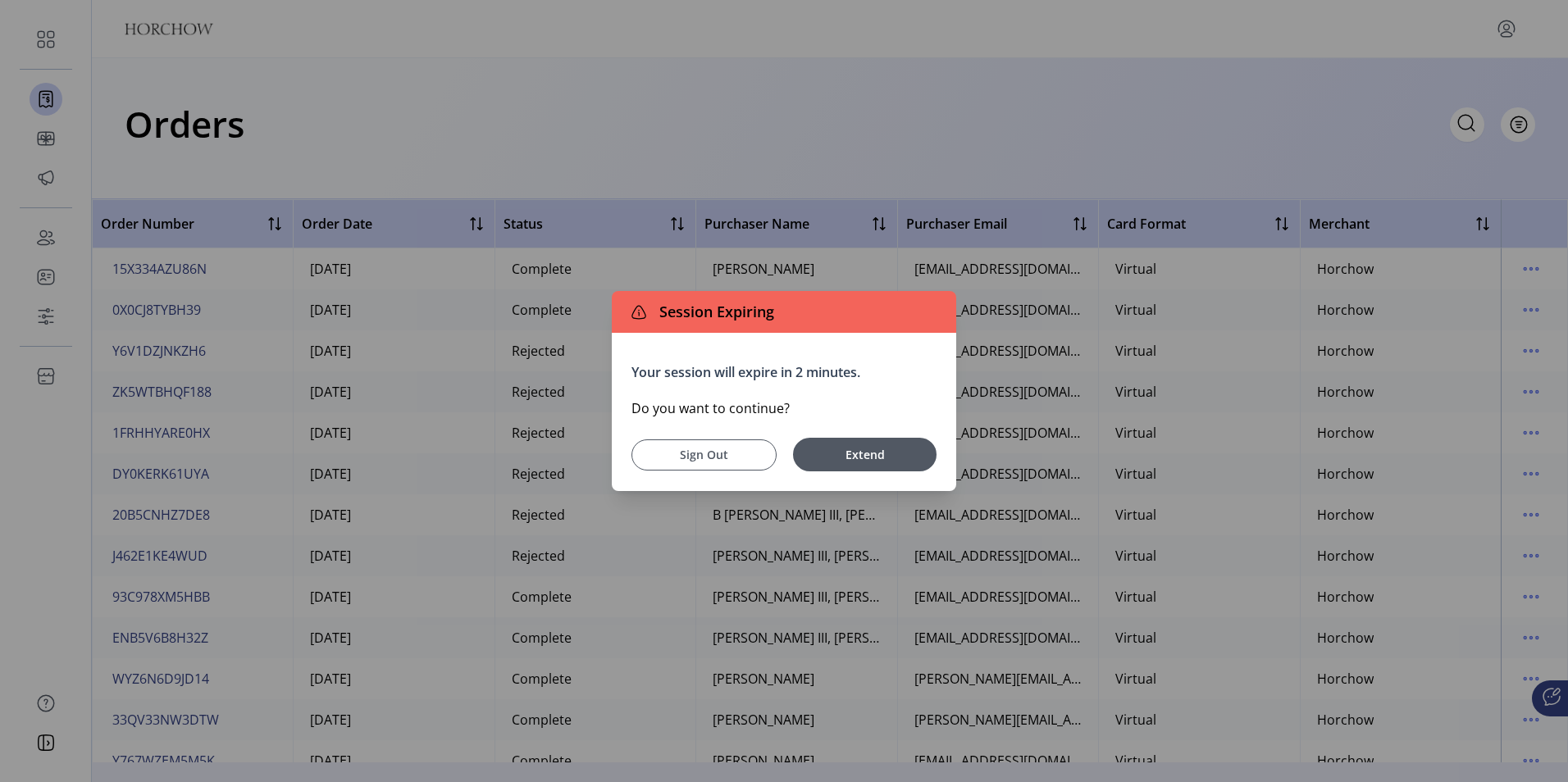
click at [684, 448] on span "Sign Out" at bounding box center [703, 454] width 104 height 17
